Goal: Information Seeking & Learning: Learn about a topic

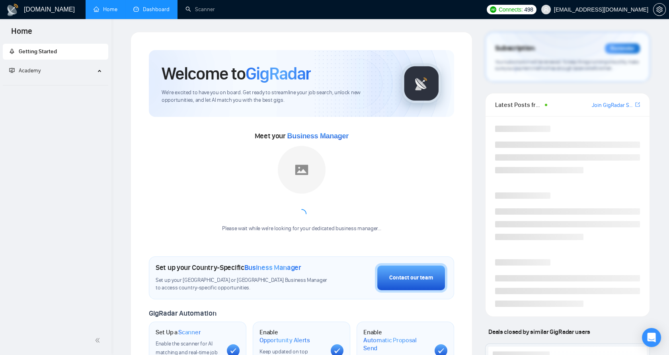
click at [165, 13] on link "Dashboard" at bounding box center [151, 9] width 36 height 7
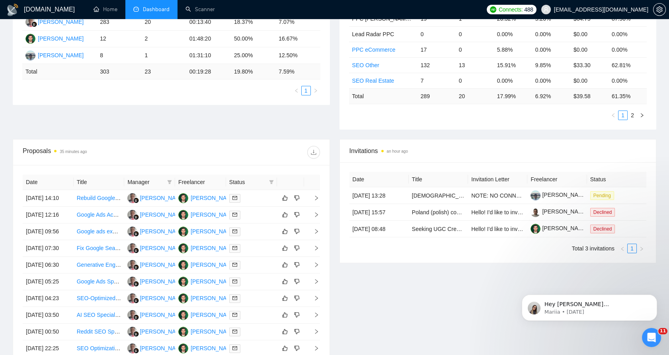
scroll to position [133, 0]
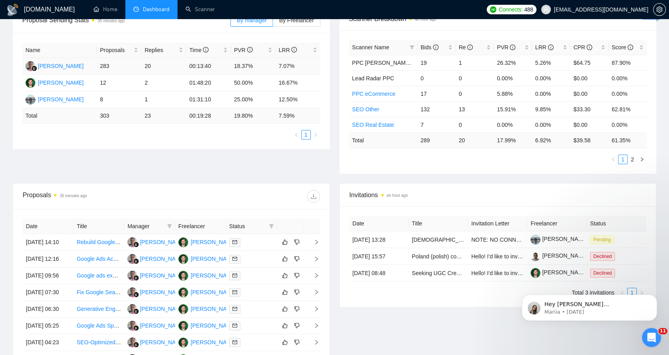
click at [194, 63] on td "00:13:40" at bounding box center [208, 66] width 45 height 17
drag, startPoint x: 194, startPoint y: 63, endPoint x: 292, endPoint y: 63, distance: 98.3
click at [292, 63] on tr "[PERSON_NAME] 283 20 00:13:40 18.37% 7.07%" at bounding box center [171, 66] width 298 height 17
drag, startPoint x: 292, startPoint y: 63, endPoint x: 286, endPoint y: 65, distance: 6.2
click at [292, 63] on td "7.07%" at bounding box center [297, 66] width 45 height 17
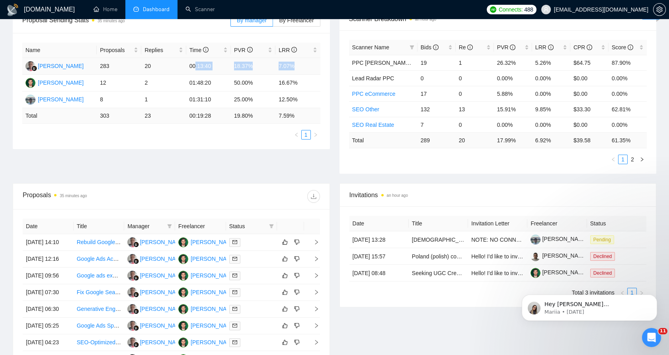
click at [281, 66] on td "7.07%" at bounding box center [297, 66] width 45 height 17
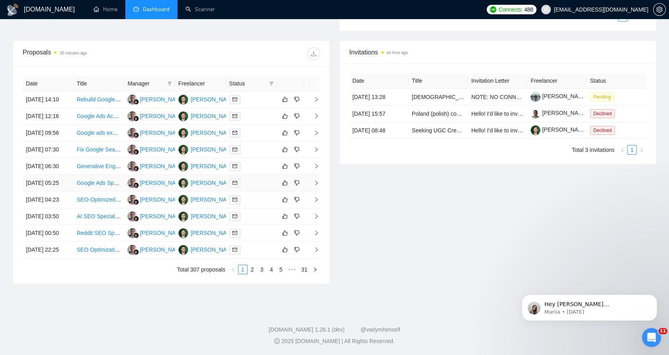
scroll to position [306, 0]
click at [254, 274] on link "2" at bounding box center [252, 269] width 9 height 9
click at [245, 274] on link "1" at bounding box center [242, 269] width 9 height 9
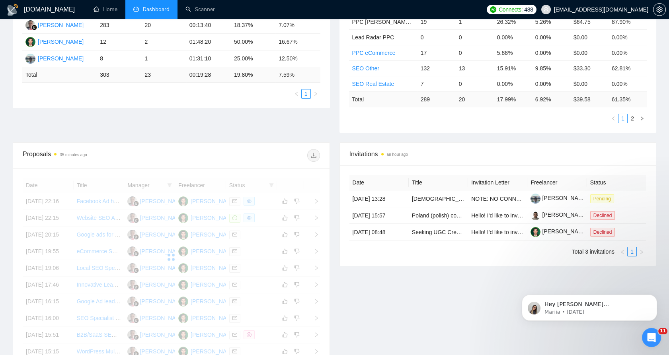
scroll to position [173, 0]
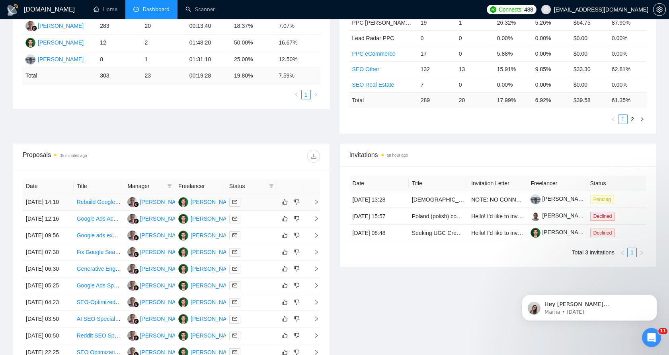
click at [253, 210] on td at bounding box center [251, 202] width 51 height 17
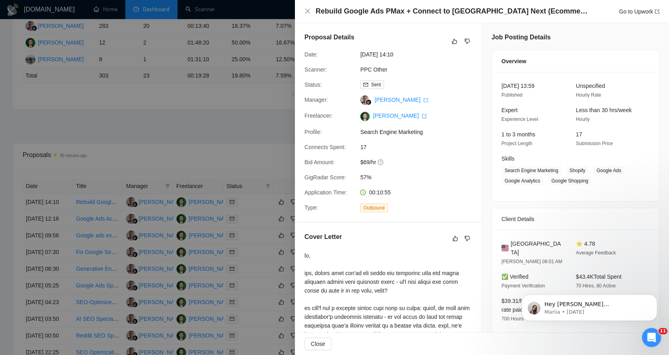
click at [263, 161] on div at bounding box center [334, 177] width 669 height 355
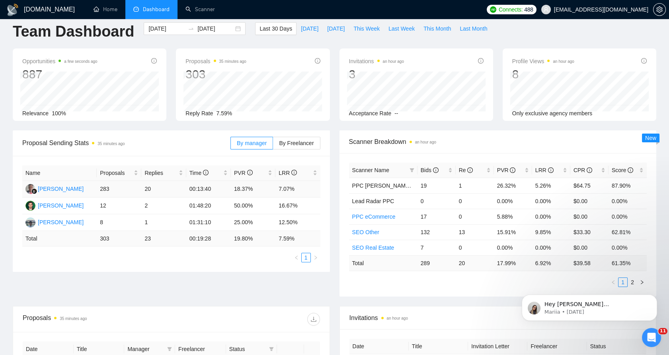
scroll to position [0, 0]
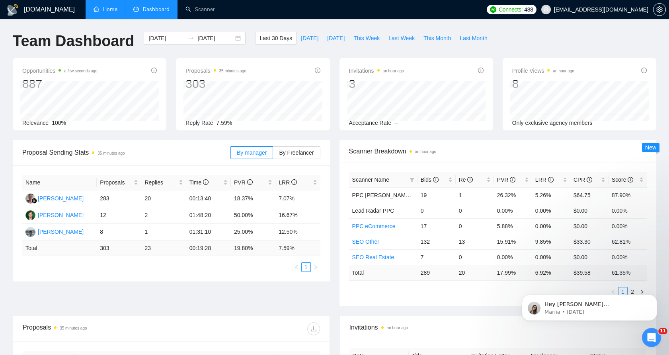
click at [117, 9] on link "Home" at bounding box center [106, 9] width 24 height 7
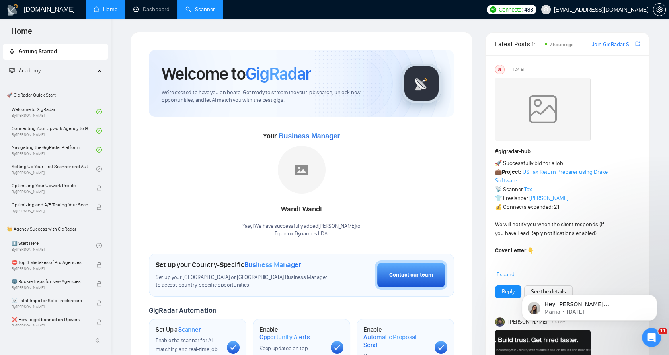
click at [197, 6] on link "Scanner" at bounding box center [199, 9] width 29 height 7
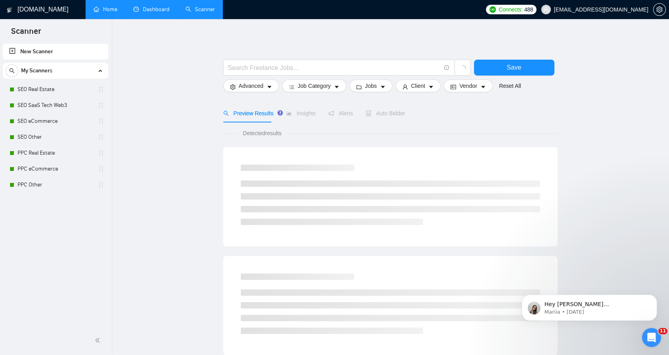
click at [154, 7] on link "Dashboard" at bounding box center [151, 9] width 36 height 7
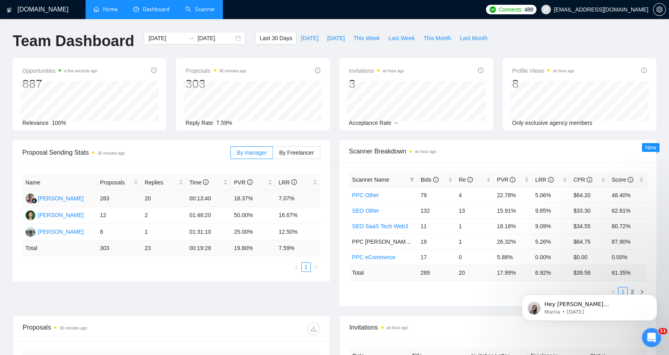
click at [245, 197] on td "18.37%" at bounding box center [253, 199] width 45 height 17
drag, startPoint x: 245, startPoint y: 197, endPoint x: 241, endPoint y: 201, distance: 5.7
click at [242, 200] on td "18.37%" at bounding box center [253, 199] width 45 height 17
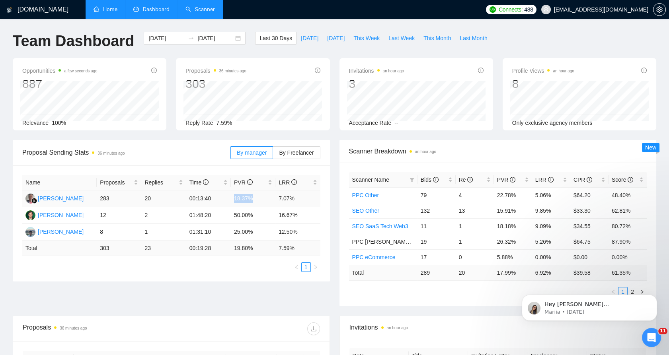
click at [240, 201] on td "18.37%" at bounding box center [253, 199] width 45 height 17
click at [198, 121] on span "Reply Rate" at bounding box center [198, 123] width 27 height 6
drag, startPoint x: 198, startPoint y: 121, endPoint x: 230, endPoint y: 125, distance: 31.7
click at [230, 125] on div "Reply Rate 7.59%" at bounding box center [252, 123] width 134 height 9
drag, startPoint x: 230, startPoint y: 125, endPoint x: 203, endPoint y: 121, distance: 26.5
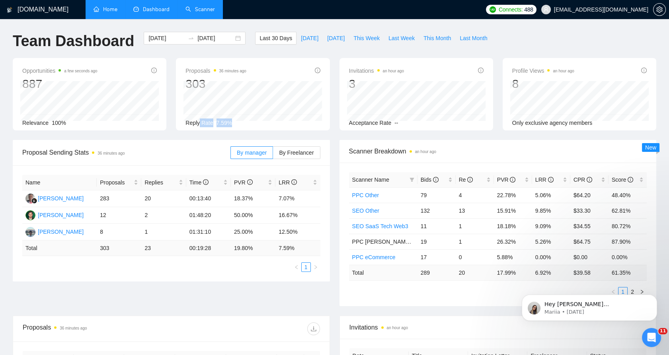
click at [203, 121] on span "Reply Rate" at bounding box center [198, 123] width 27 height 6
click at [195, 122] on span "Reply Rate" at bounding box center [198, 123] width 27 height 6
drag, startPoint x: 195, startPoint y: 122, endPoint x: 226, endPoint y: 124, distance: 31.1
click at [226, 124] on div "Reply Rate 7.59%" at bounding box center [252, 123] width 134 height 9
click at [226, 124] on span "7.59%" at bounding box center [224, 123] width 16 height 6
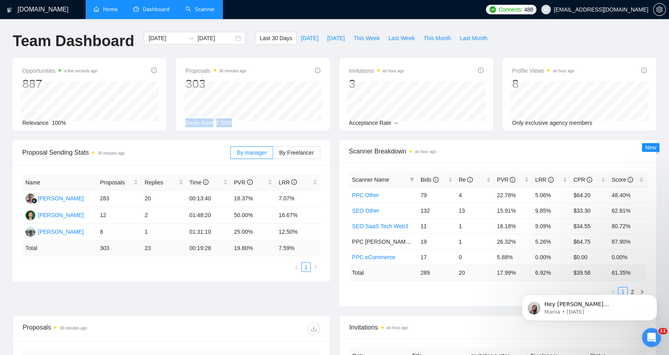
click at [228, 125] on span "7.59%" at bounding box center [224, 123] width 16 height 6
click at [74, 119] on div "Relevance 100%" at bounding box center [89, 123] width 134 height 9
click at [66, 119] on div "Relevance 100%" at bounding box center [89, 123] width 134 height 9
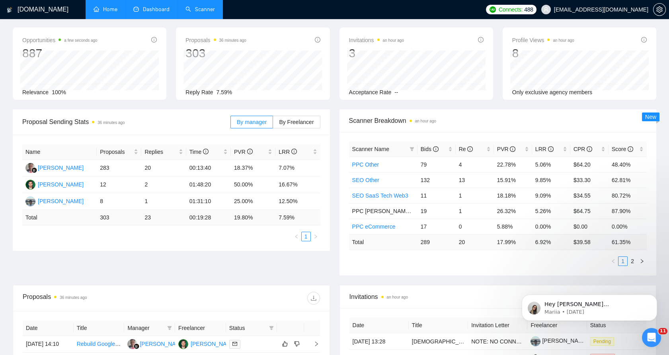
scroll to position [88, 0]
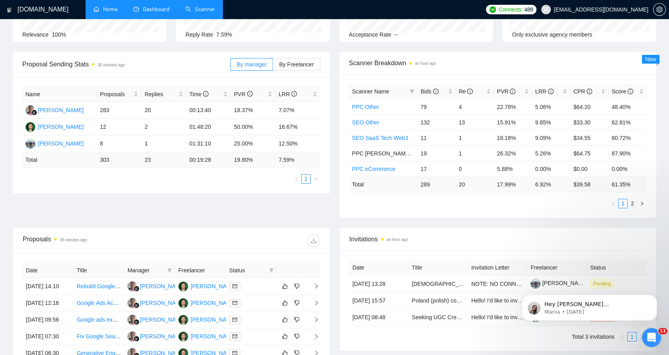
click at [108, 6] on link "Home" at bounding box center [106, 9] width 24 height 7
